Goal: Task Accomplishment & Management: Complete application form

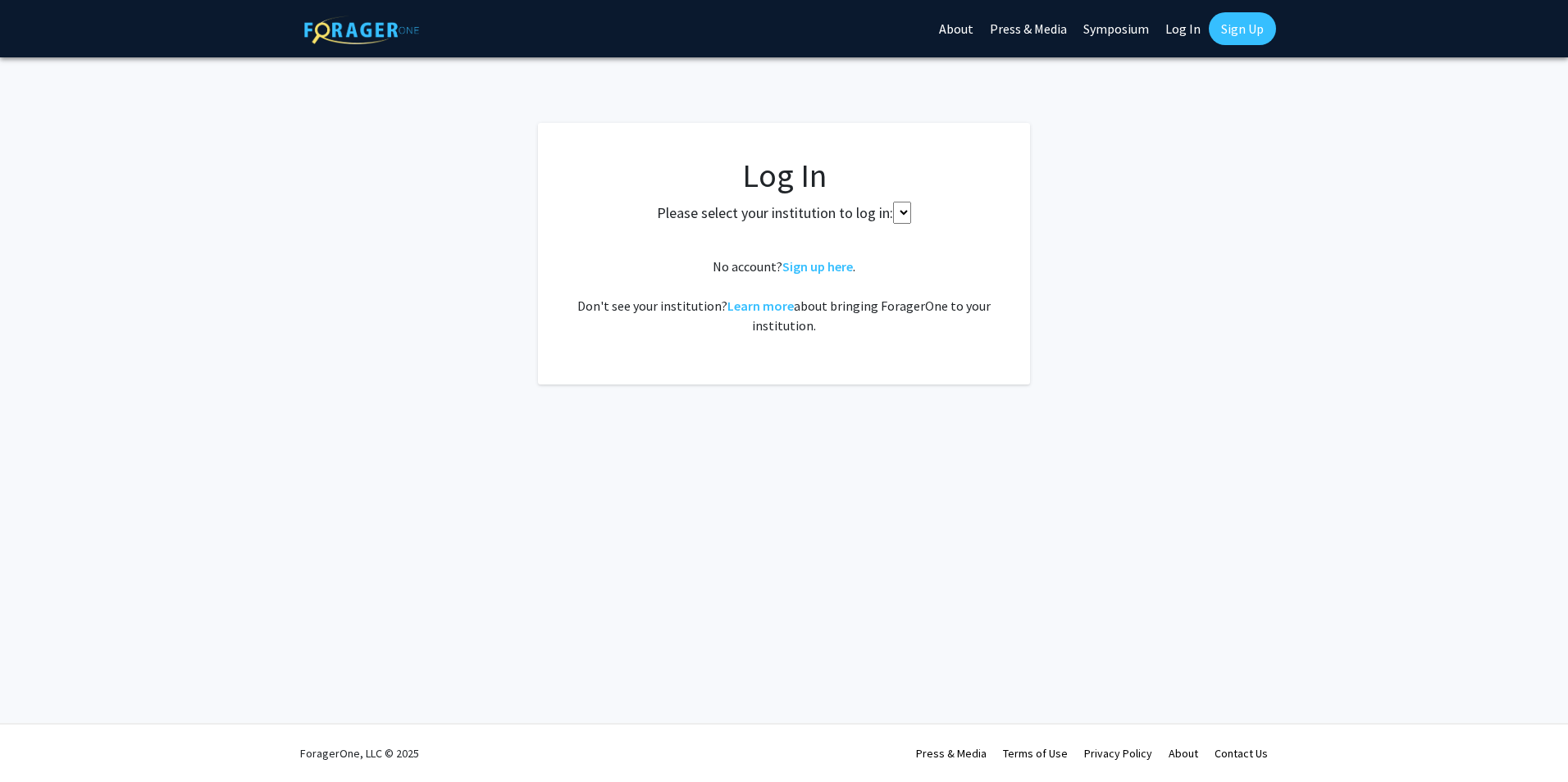
click at [897, 210] on select at bounding box center [902, 213] width 18 height 22
click at [824, 271] on link "Sign up here" at bounding box center [817, 267] width 70 height 16
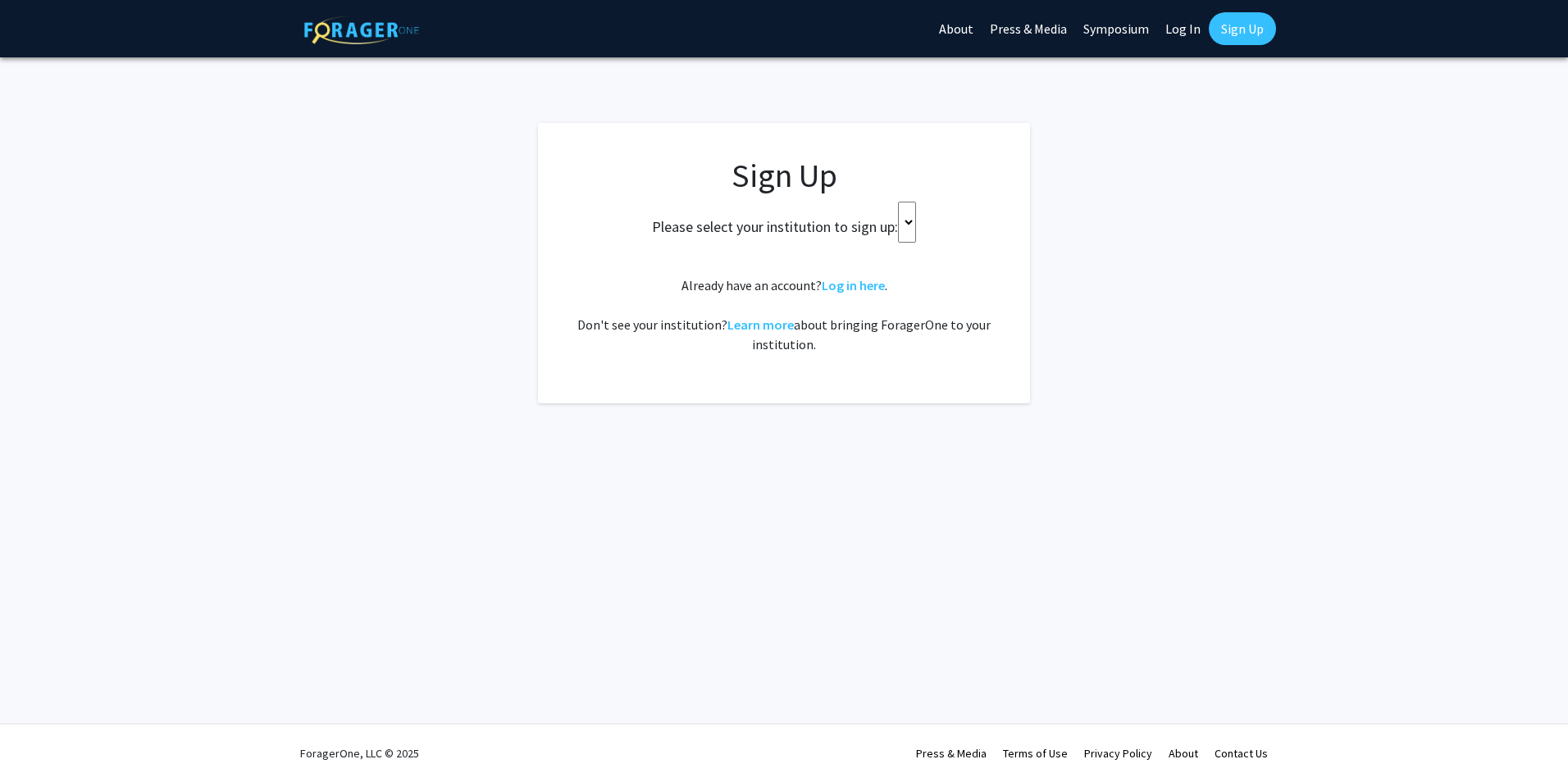
click at [915, 215] on select at bounding box center [907, 222] width 18 height 41
click at [908, 252] on div "Sign Up Please select your institution to sign up: Already have an account? Log…" at bounding box center [784, 255] width 427 height 198
click at [914, 222] on select at bounding box center [907, 222] width 18 height 41
click at [1019, 236] on fg-card "Sign Up Please select your institution to sign up: Already have an account? Log…" at bounding box center [784, 263] width 492 height 280
